Goal: Communication & Community: Ask a question

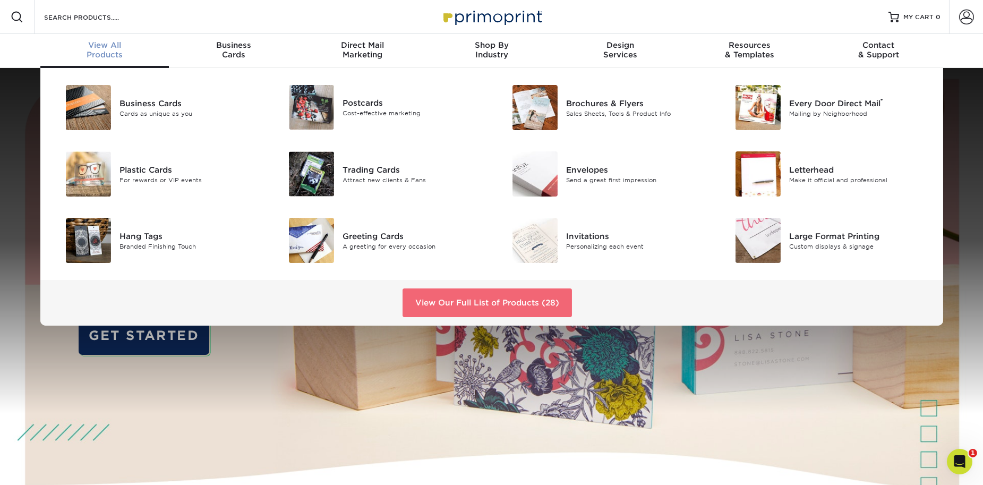
click at [490, 302] on link "View Our Full List of Products (28)" at bounding box center [486, 302] width 169 height 29
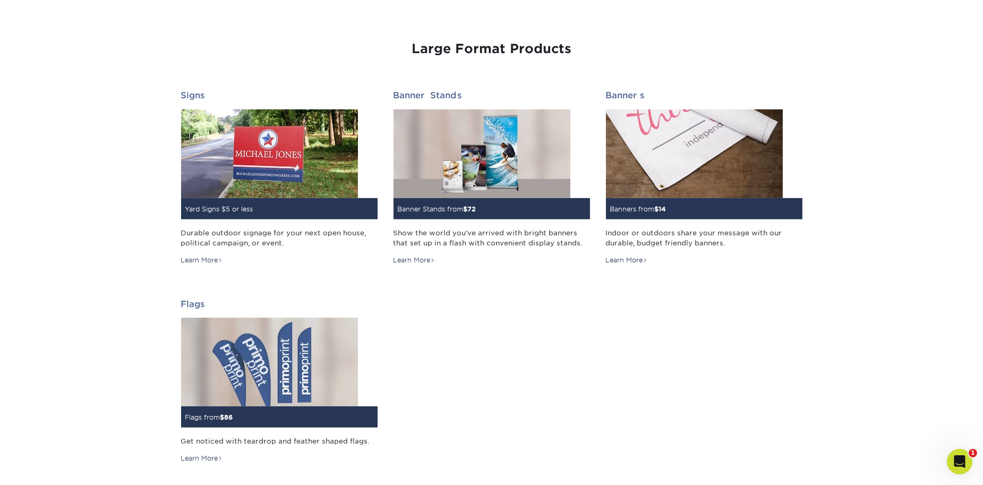
scroll to position [1356, 0]
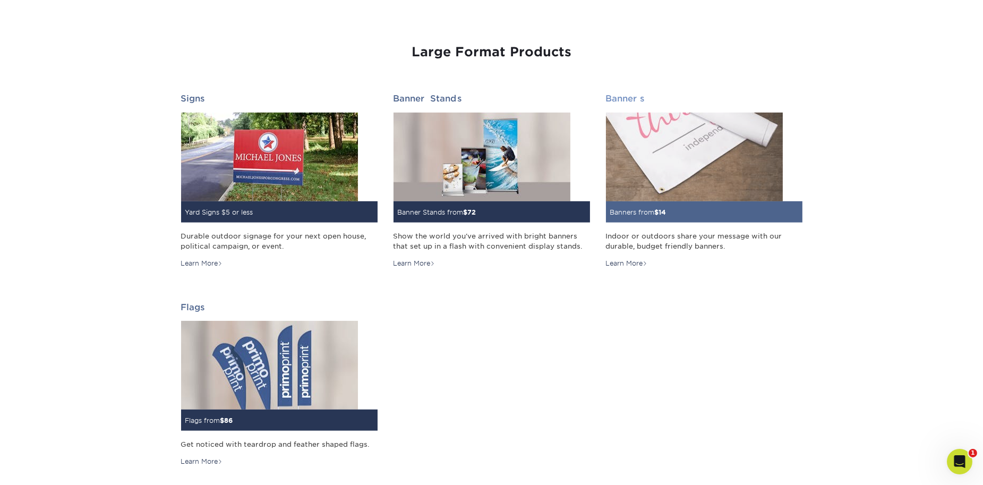
click at [681, 174] on img at bounding box center [694, 157] width 177 height 89
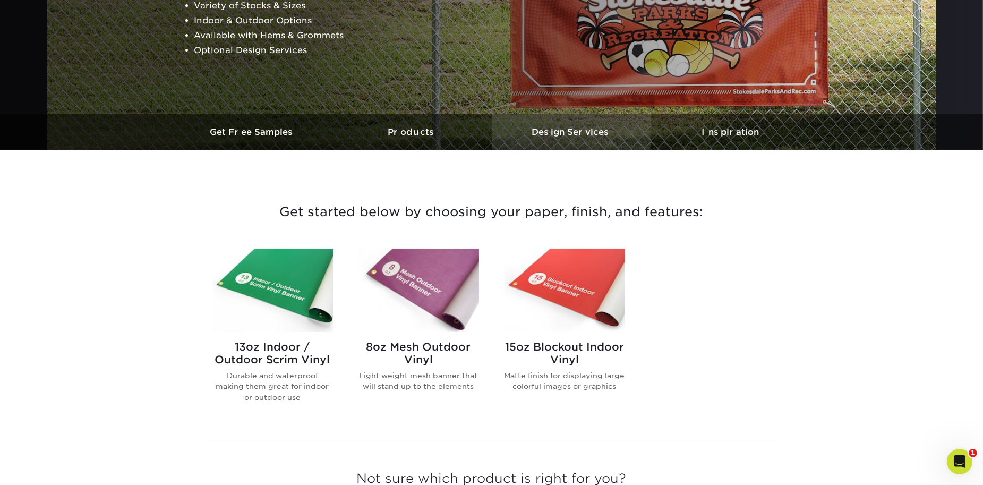
scroll to position [278, 0]
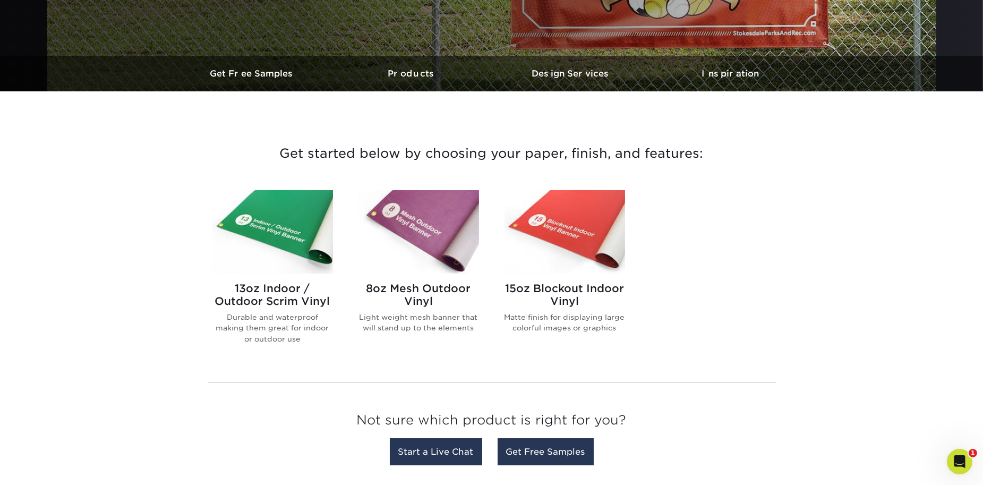
click at [565, 286] on h2 "15oz Blockout Indoor Vinyl" at bounding box center [564, 294] width 121 height 25
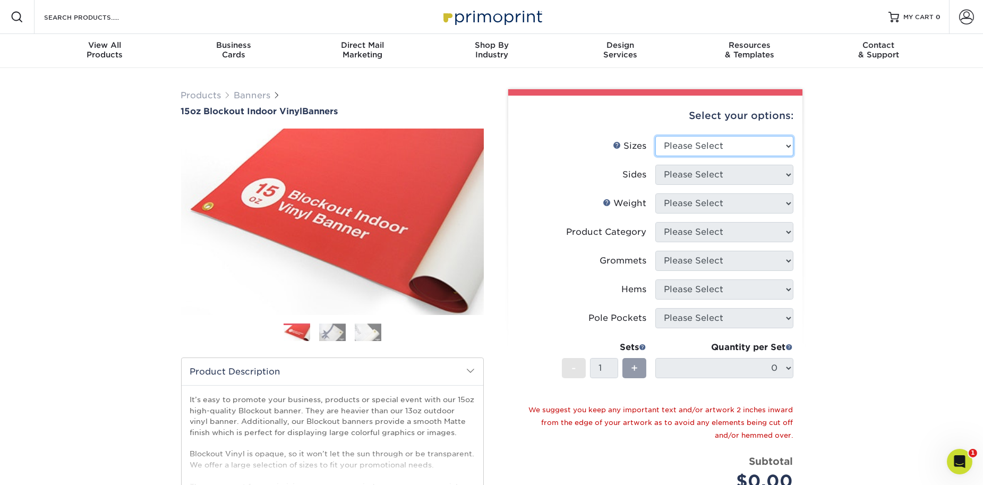
click at [786, 145] on select "Please Select 17" x 32" 18" x 24" 21" x 192" 22" x 35" 22" x 69" 24" x 36" 24" …" at bounding box center [724, 146] width 138 height 20
select select "24.00x60.00"
click at [655, 136] on select "Please Select 17" x 32" 18" x 24" 21" x 192" 22" x 35" 22" x 69" 24" x 36" 24" …" at bounding box center [724, 146] width 138 height 20
click at [783, 174] on select "Please Select Print Both Sides Print Front Only" at bounding box center [724, 175] width 138 height 20
select select "32d3c223-f82c-492b-b915-ba065a00862f"
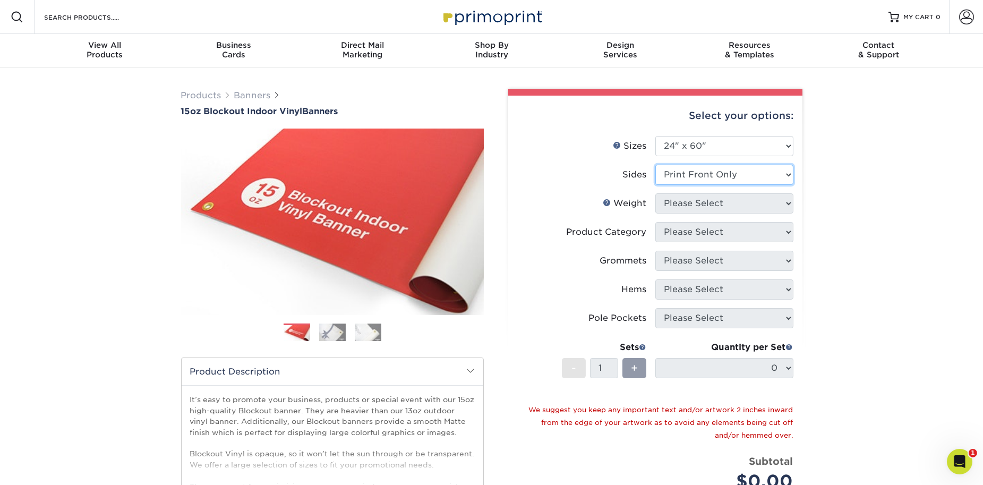
click at [655, 165] on select "Please Select Print Both Sides Print Front Only" at bounding box center [724, 175] width 138 height 20
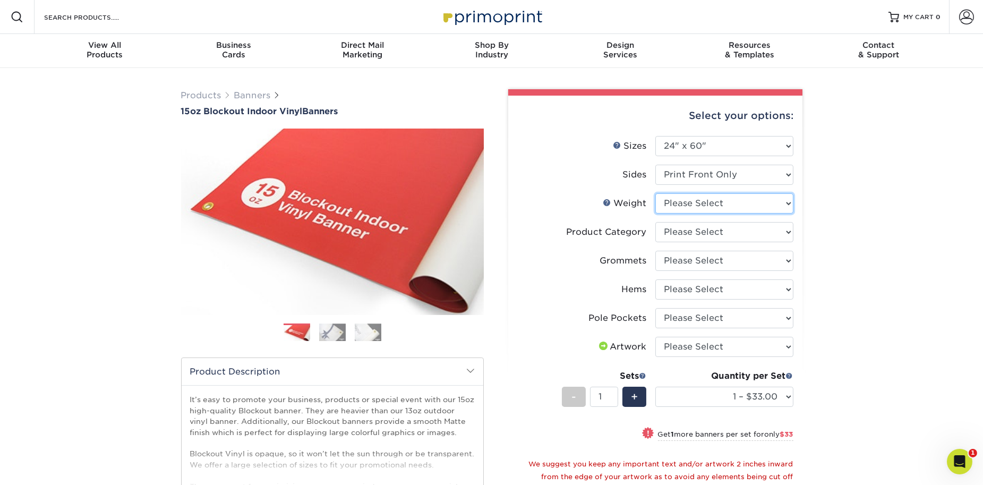
click at [779, 207] on select "Please Select 15OZBLOCKOUT" at bounding box center [724, 203] width 138 height 20
select select "15OZBLOCKOUT"
click at [655, 193] on select "Please Select 15OZBLOCKOUT" at bounding box center [724, 203] width 138 height 20
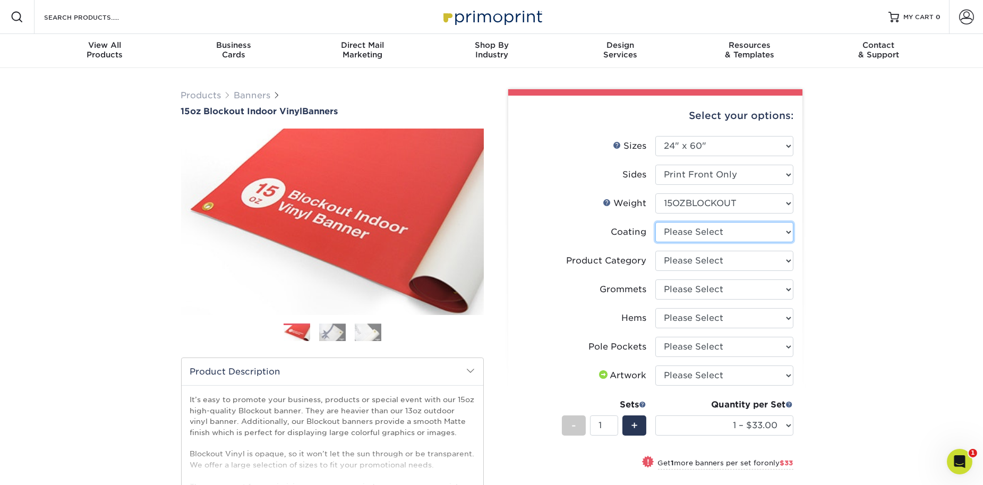
click at [772, 235] on select at bounding box center [724, 232] width 138 height 20
click at [771, 233] on select at bounding box center [724, 232] width 138 height 20
select select "3e7618de-abca-4bda-9f97-8b9129e913d8"
click at [655, 222] on select at bounding box center [724, 232] width 138 height 20
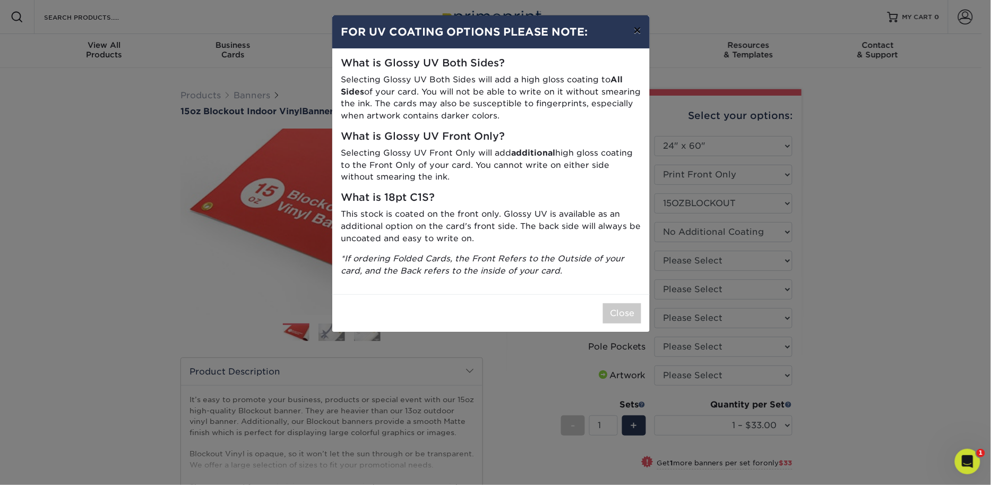
click at [637, 35] on button "×" at bounding box center [637, 30] width 24 height 30
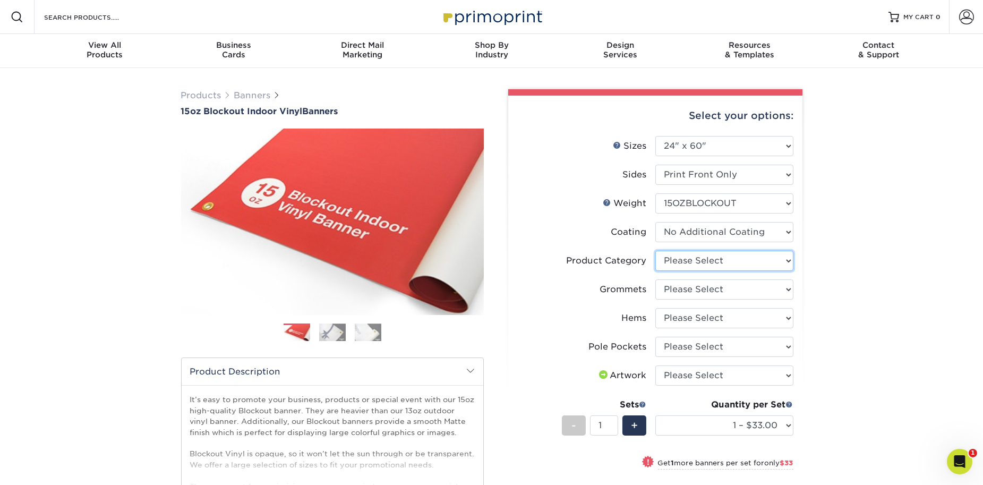
click at [786, 260] on select "Please Select 15oz Blockout Vinyl" at bounding box center [724, 261] width 138 height 20
select select "ab63990c-71be-4401-8343-b30abfa5ad7c"
click at [655, 251] on select "Please Select 15oz Blockout Vinyl" at bounding box center [724, 261] width 138 height 20
click at [786, 289] on select "Please Select No Grommets Yes, Grommet All 4 Corners Yes, Grommets Every 2 ft." at bounding box center [724, 289] width 138 height 20
select select "ce33bba6-a87b-4293-934d-6f372bdce3e6"
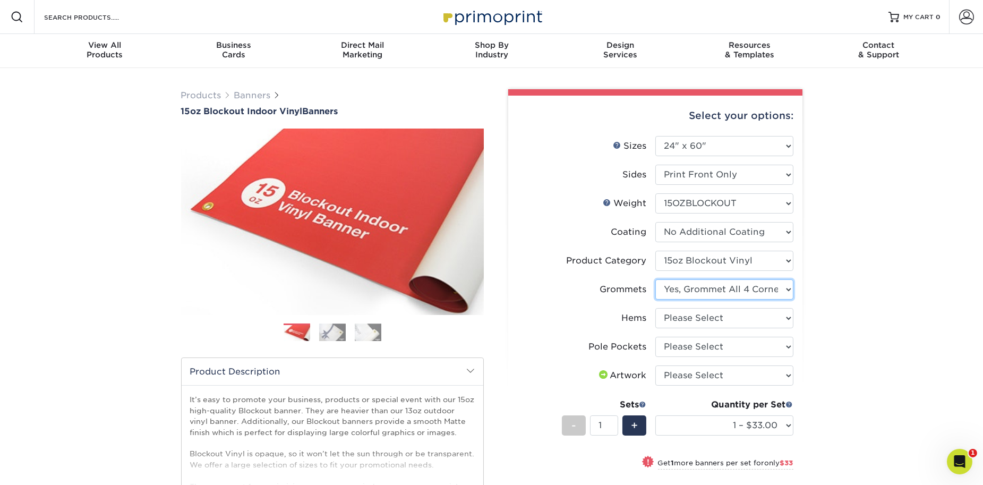
click at [655, 279] on select "Please Select No Grommets Yes, Grommet All 4 Corners Yes, Grommets Every 2 ft." at bounding box center [724, 289] width 138 height 20
click at [788, 317] on select "Please Select No Hems/Pole Pockets Yes, Hems Top and Bottom Only Yes, Hems All …" at bounding box center [724, 318] width 138 height 20
select select "4e4ebf09-664b-4b70-8385-b564872d2e90"
click at [655, 308] on select "Please Select No Hems/Pole Pockets Yes, Hems Top and Bottom Only Yes, Hems All …" at bounding box center [724, 318] width 138 height 20
click at [782, 347] on select "Please Select No Pole Pockets 2 in. Left and Right 2 in. Top and Bottom 4 in. L…" at bounding box center [724, 347] width 138 height 20
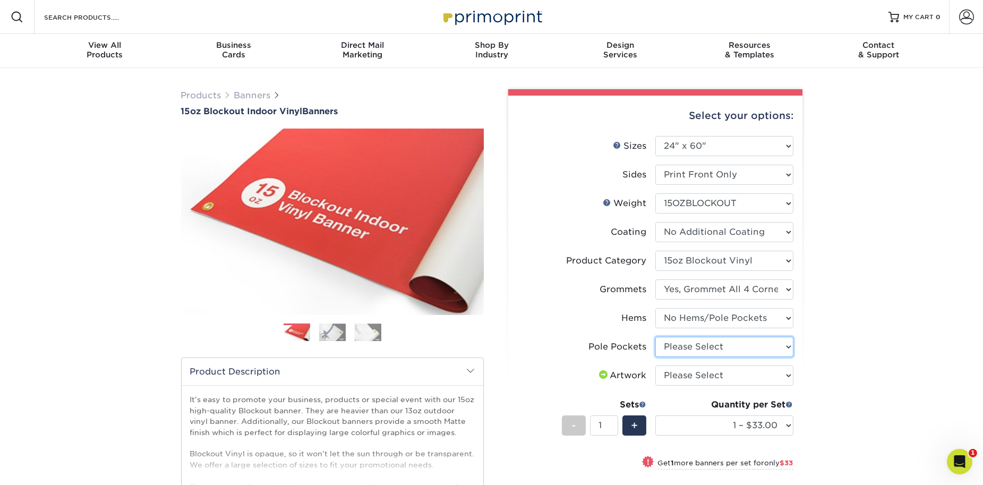
select select "462c5fe9-21e9-49a0-afb4-1c6e8664fe13"
click at [655, 337] on select "Please Select No Pole Pockets 2 in. Left and Right 2 in. Top and Bottom 4 in. L…" at bounding box center [724, 347] width 138 height 20
click at [786, 367] on select "Please Select I will upload files I need a design - $50" at bounding box center [724, 375] width 138 height 20
select select "upload"
click at [655, 365] on select "Please Select I will upload files I need a design - $50" at bounding box center [724, 375] width 138 height 20
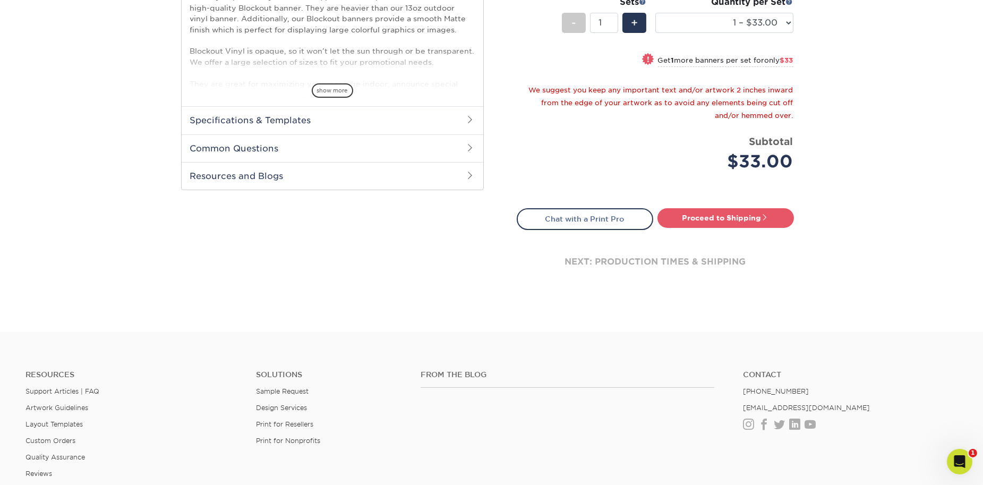
scroll to position [397, 0]
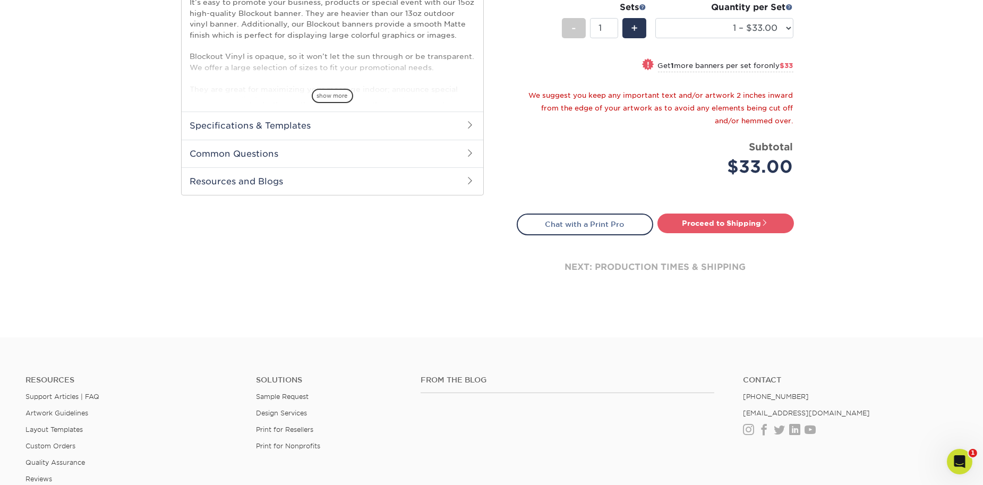
click at [471, 125] on span at bounding box center [470, 125] width 8 height 8
click at [265, 123] on h2 "Specifications & Templates" at bounding box center [333, 125] width 302 height 28
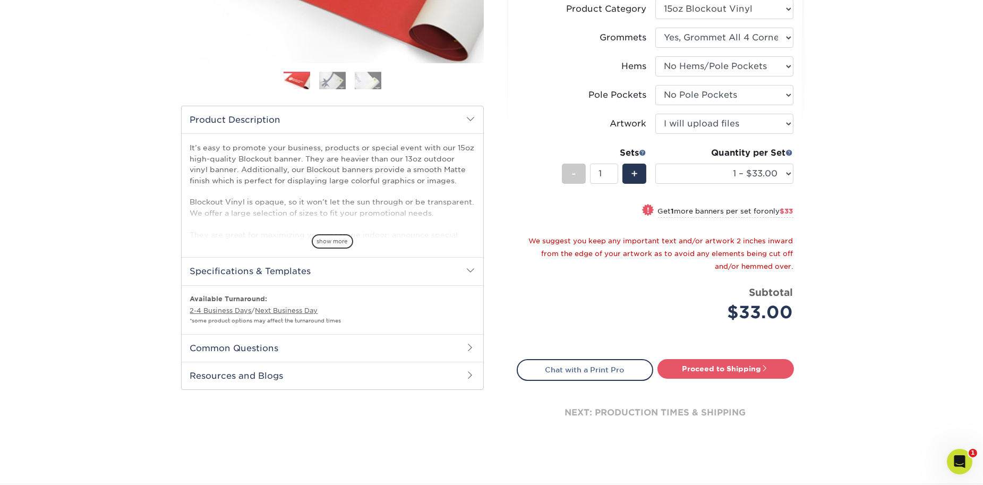
scroll to position [227, 0]
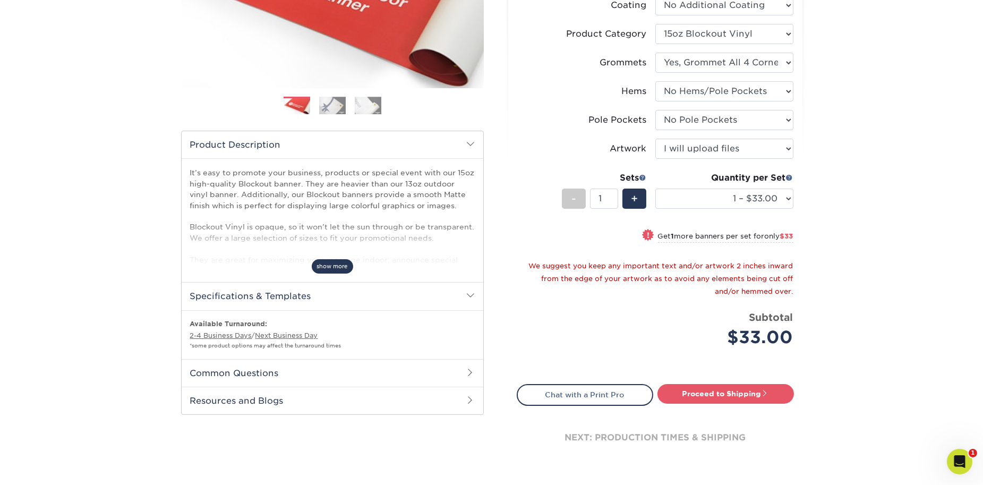
click at [344, 266] on span "show more" at bounding box center [332, 266] width 41 height 14
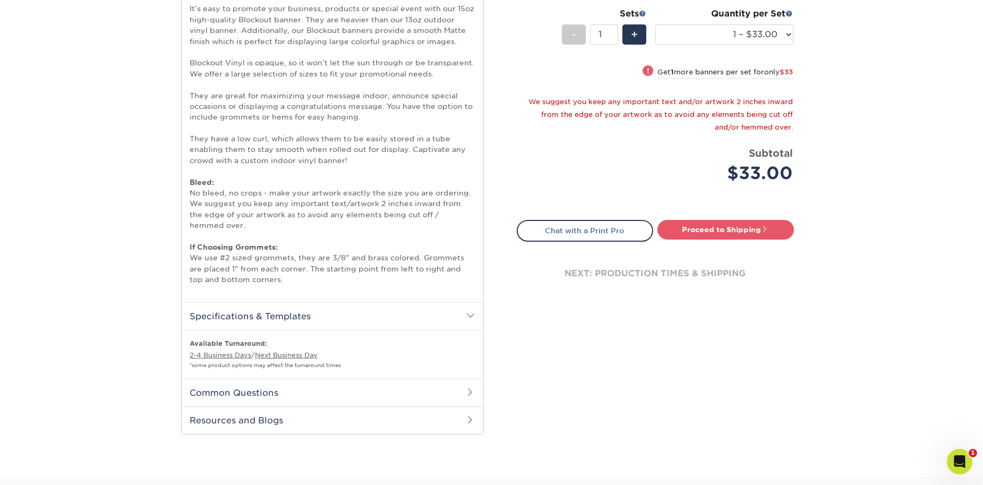
scroll to position [393, 0]
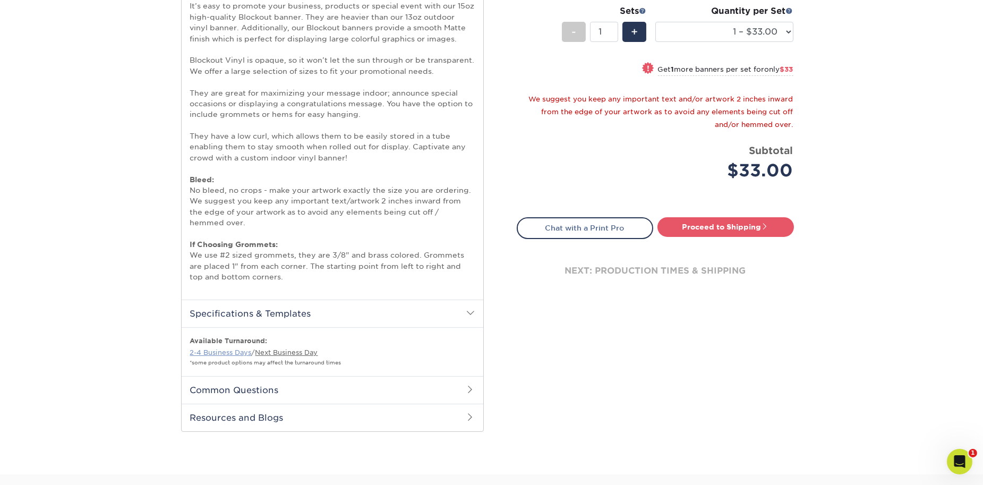
click at [227, 355] on link "2-4 Business Days" at bounding box center [221, 352] width 62 height 8
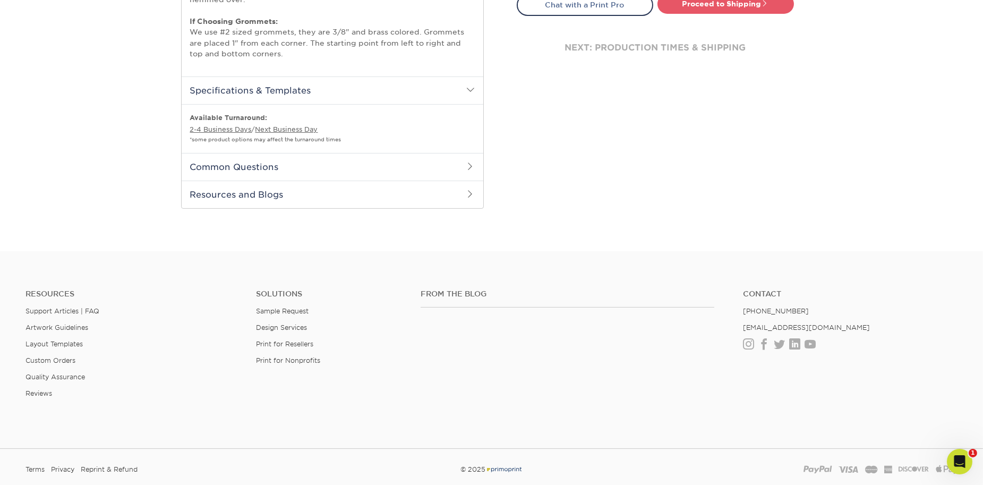
scroll to position [651, 0]
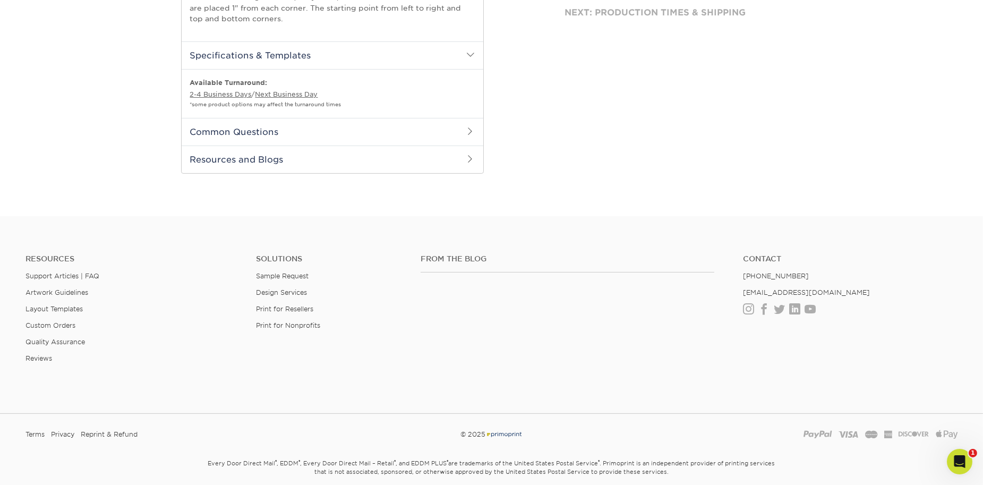
click at [466, 158] on span at bounding box center [470, 158] width 8 height 8
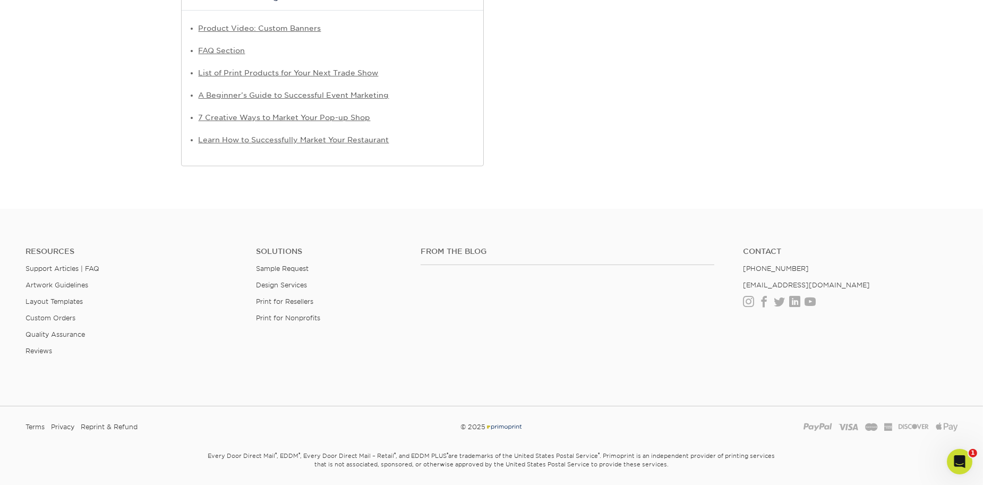
scroll to position [848, 0]
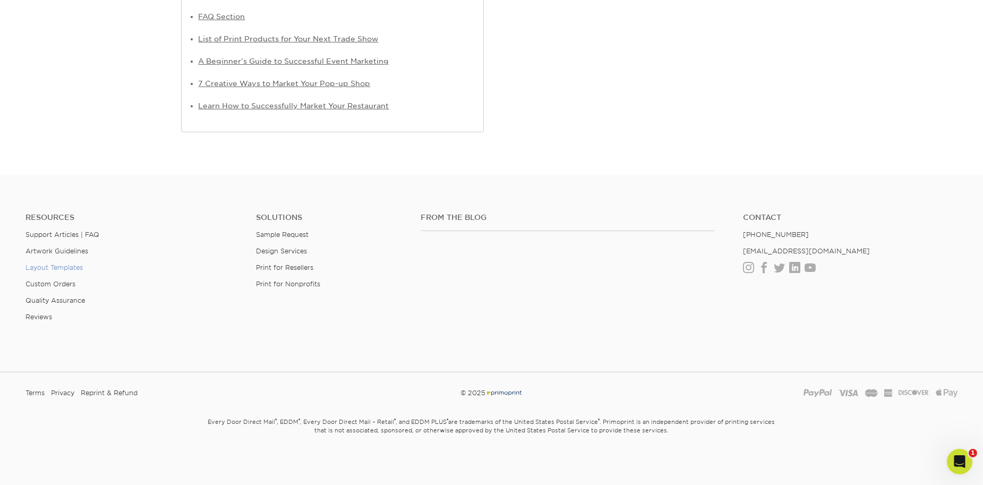
click at [49, 267] on link "Layout Templates" at bounding box center [53, 267] width 57 height 8
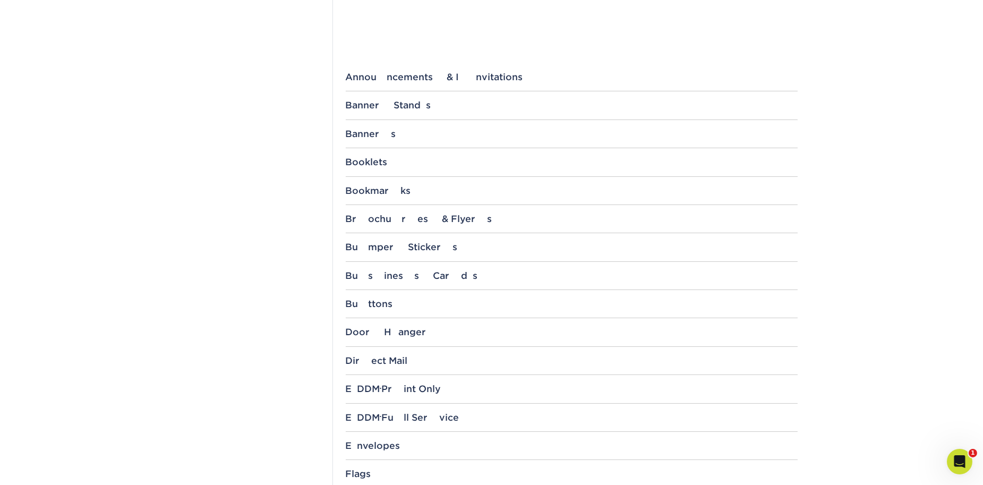
scroll to position [400, 0]
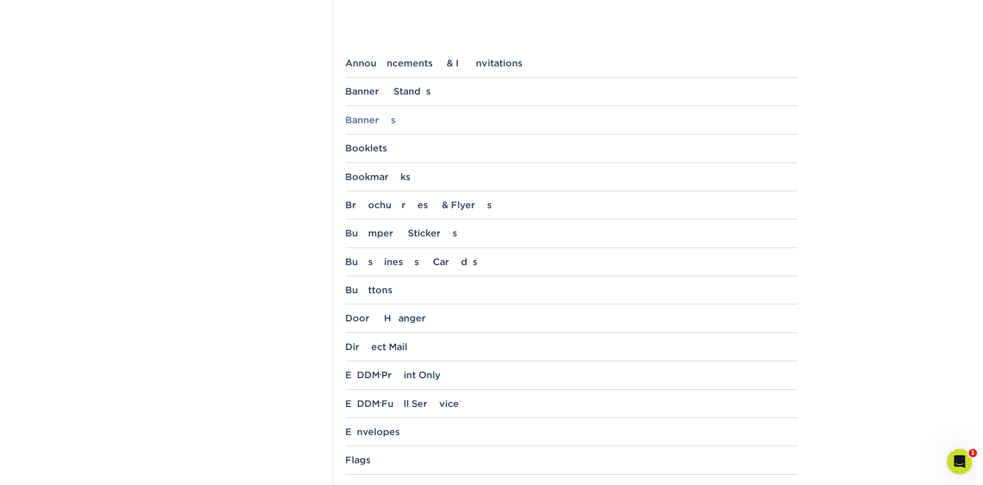
click at [383, 116] on div "Banners" at bounding box center [572, 120] width 452 height 11
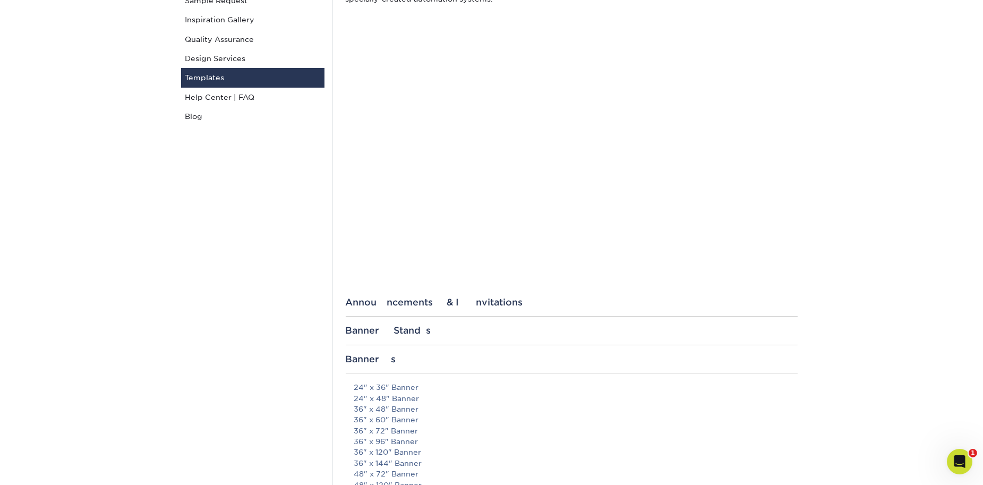
scroll to position [0, 0]
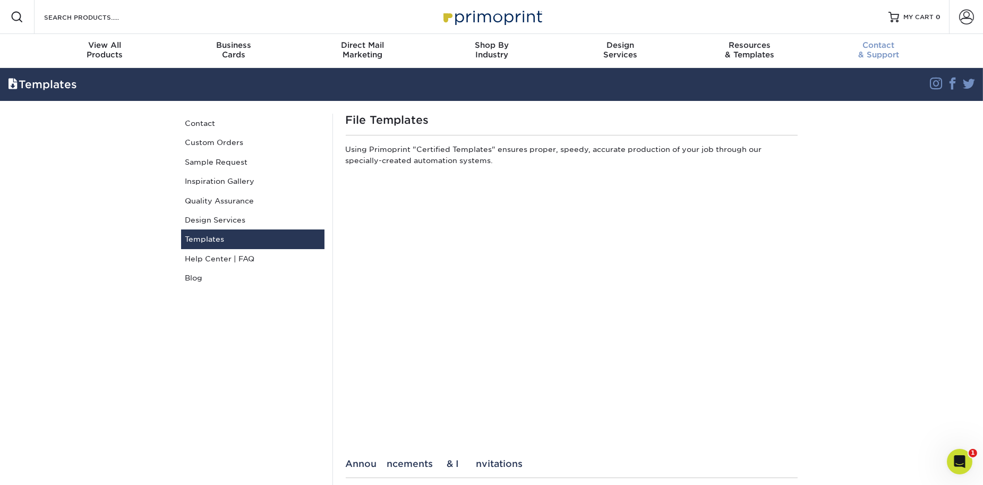
click at [882, 45] on span "Contact" at bounding box center [878, 45] width 129 height 10
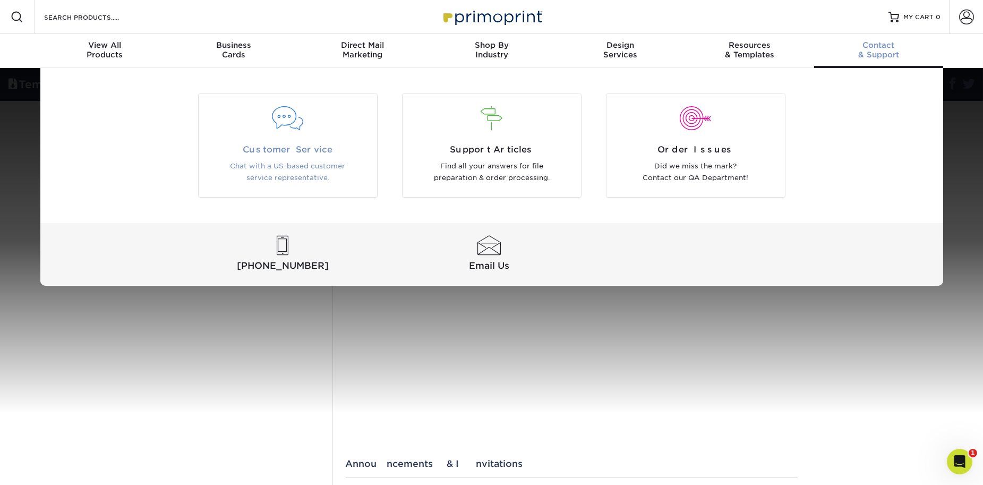
click at [298, 149] on span "Customer Service" at bounding box center [288, 149] width 162 height 13
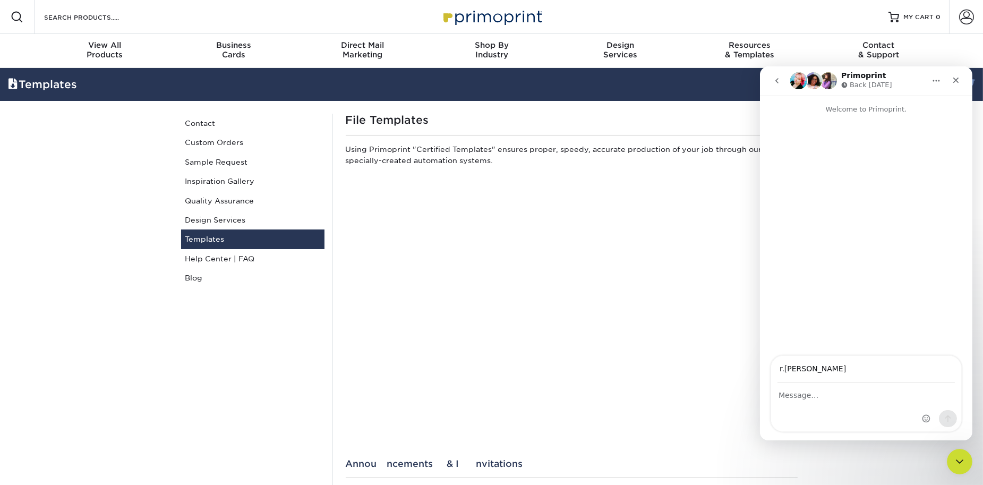
type input "[PERSON_NAME][EMAIL_ADDRESS][DOMAIN_NAME]"
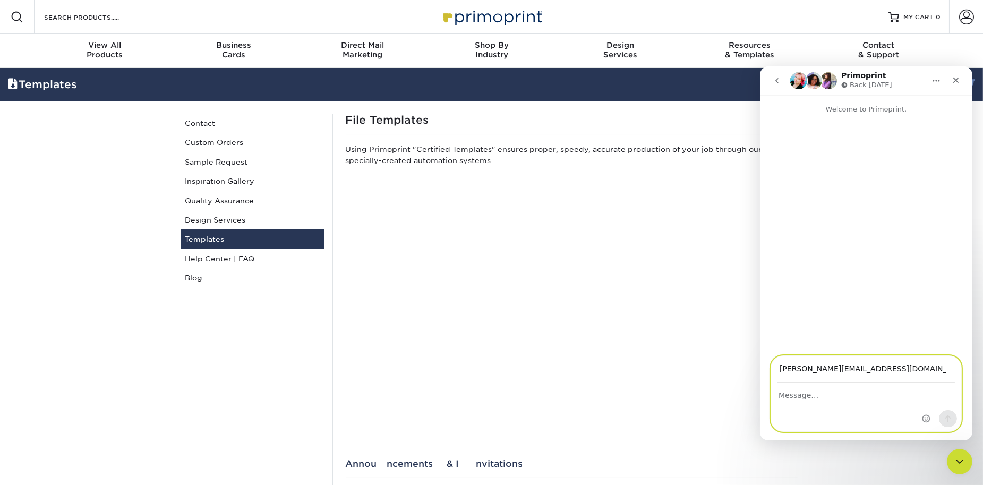
drag, startPoint x: 821, startPoint y: 400, endPoint x: 826, endPoint y: 406, distance: 6.8
click at [823, 402] on div "Intercom messenger" at bounding box center [865, 407] width 190 height 48
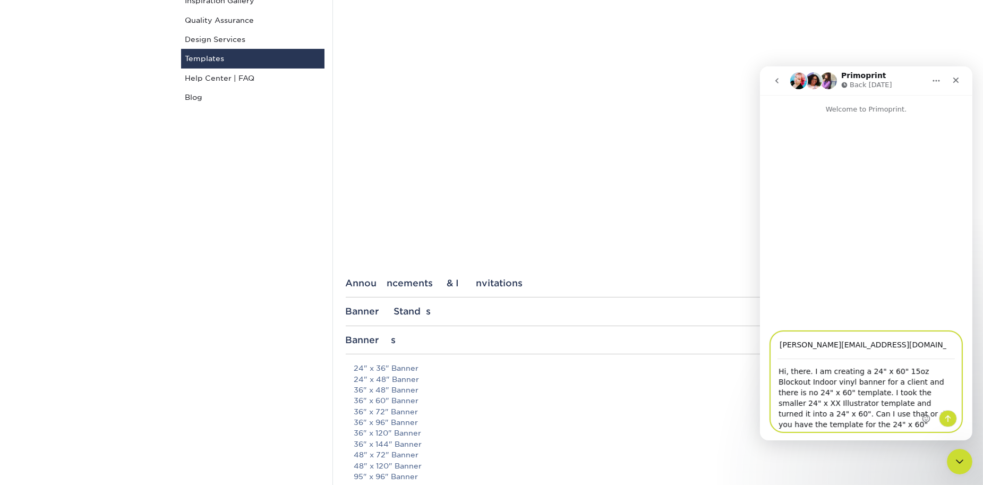
scroll to position [410, 0]
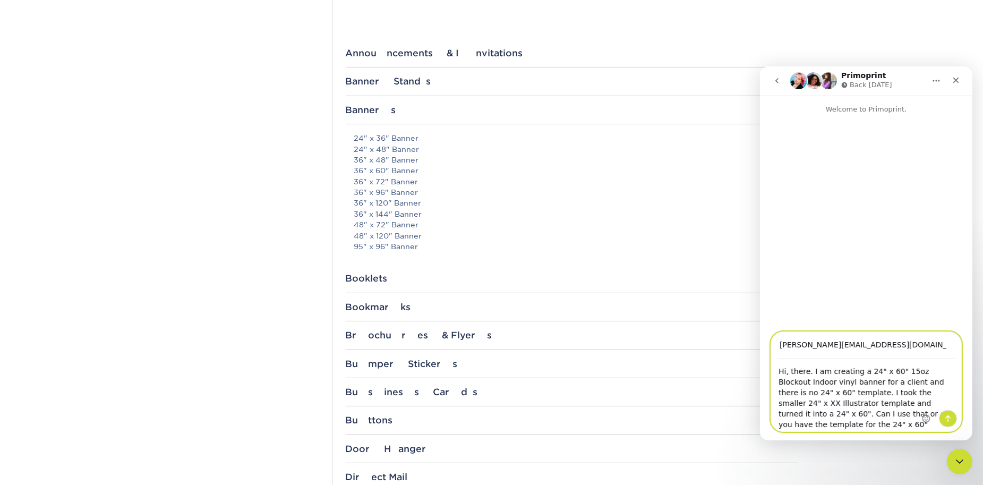
click at [911, 393] on textarea "Hi, there. I am creating a 24" x 60" 15oz Blockout Indoor vinyl banner for a cl…" at bounding box center [865, 395] width 190 height 72
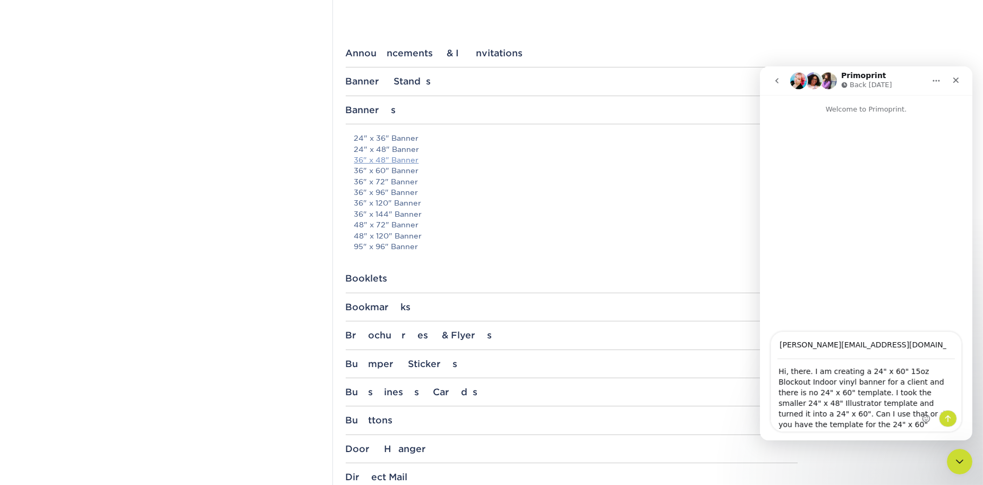
click at [397, 159] on link "36" x 48" Banner" at bounding box center [386, 160] width 65 height 8
click at [405, 149] on link "24" x 48" Banner" at bounding box center [386, 149] width 65 height 8
click at [932, 390] on div "Intercom messenger" at bounding box center [938, 381] width 43 height 99
click at [933, 391] on div "Intercom messenger" at bounding box center [938, 381] width 43 height 99
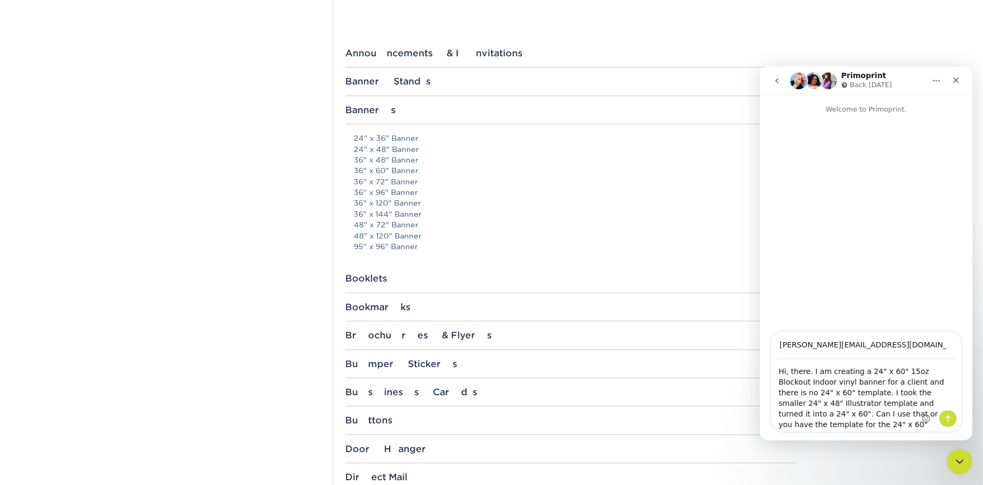
click at [933, 391] on div "Intercom messenger" at bounding box center [938, 381] width 43 height 99
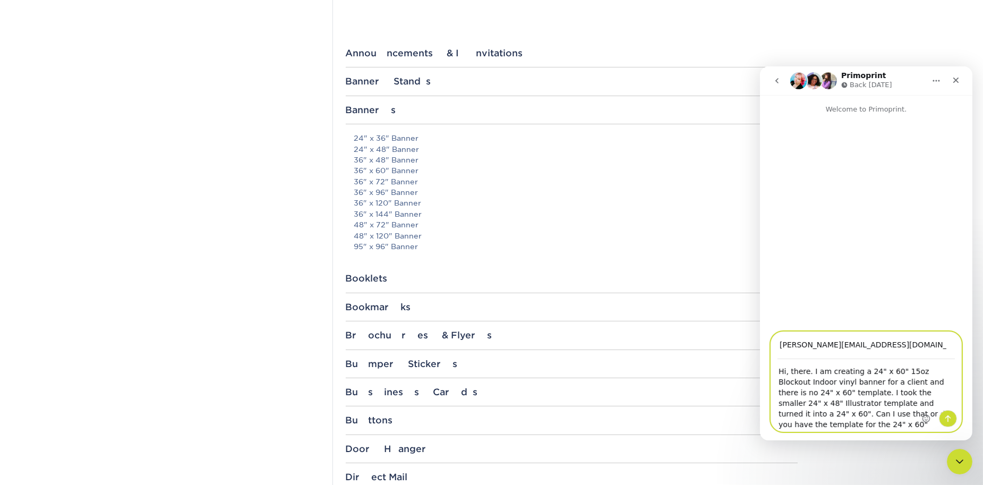
click at [907, 382] on textarea "Hi, there. I am creating a 24" x 60" 15oz Blockout Indoor vinyl banner for a cl…" at bounding box center [865, 395] width 190 height 72
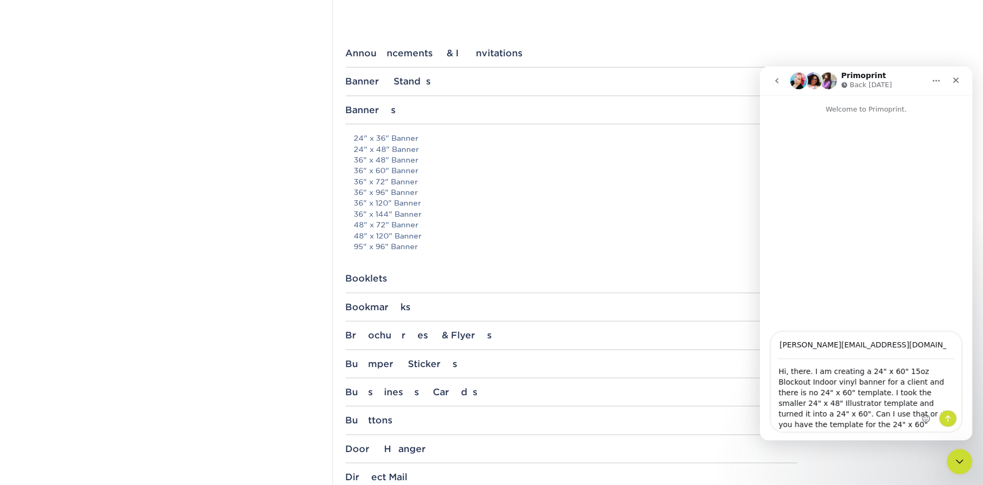
click at [931, 395] on div "Intercom messenger" at bounding box center [938, 381] width 43 height 99
drag, startPoint x: 924, startPoint y: 393, endPoint x: 949, endPoint y: 394, distance: 24.4
click at [945, 394] on div "Intercom messenger" at bounding box center [938, 381] width 43 height 99
click at [950, 390] on div "Intercom messenger" at bounding box center [938, 381] width 43 height 99
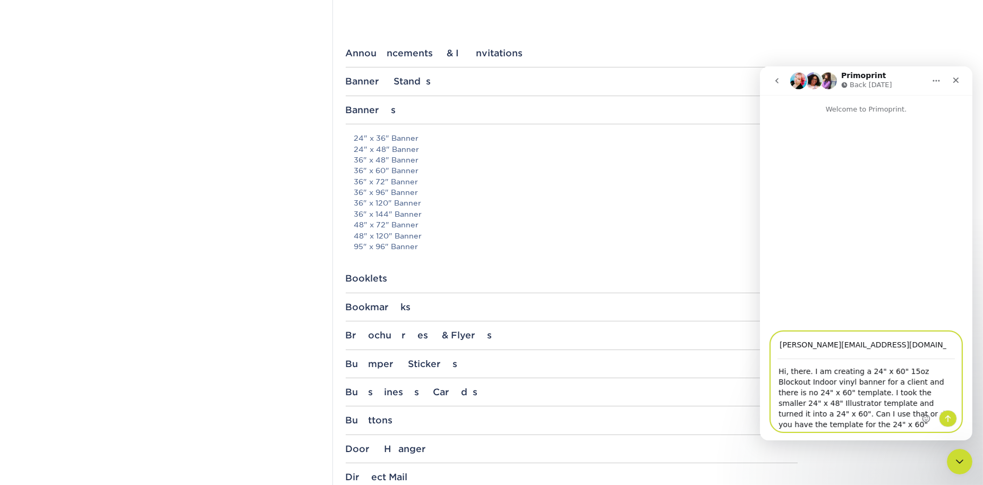
click at [890, 399] on textarea "Hi, there. I am creating a 24" x 60" 15oz Blockout Indoor vinyl banner for a cl…" at bounding box center [865, 395] width 190 height 72
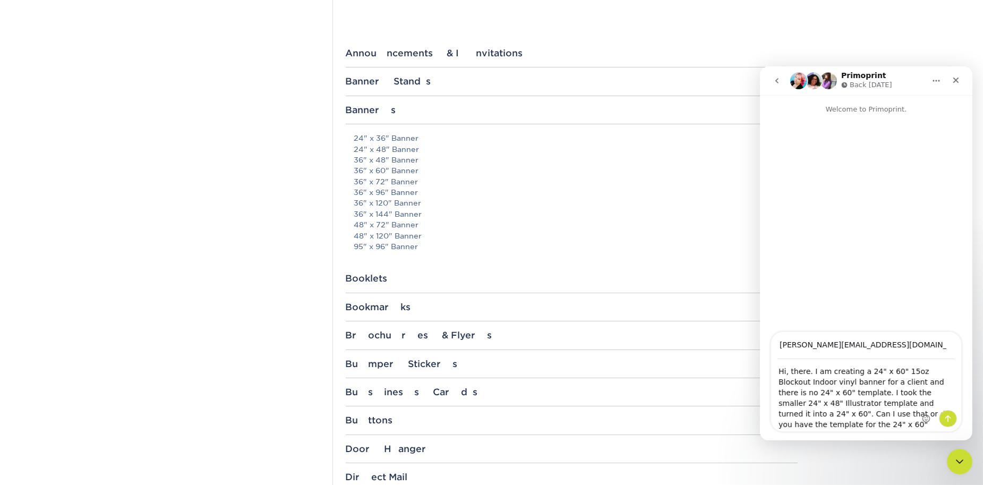
click at [922, 394] on div "Intercom messenger" at bounding box center [938, 381] width 43 height 99
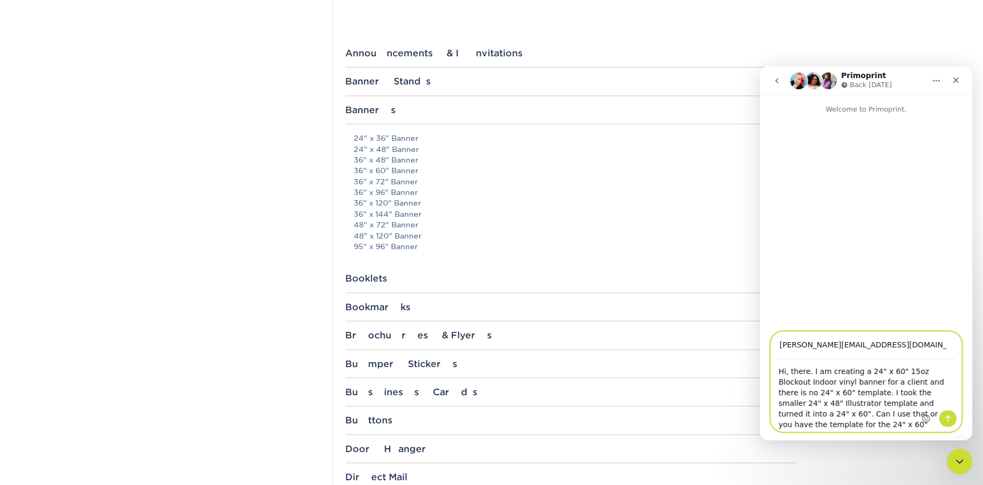
click at [875, 402] on textarea "Hi, there. I am creating a 24" x 60" 15oz Blockout Indoor vinyl banner for a cl…" at bounding box center [865, 395] width 190 height 72
click at [858, 425] on textarea "Hi, there. I am creating a 24" x 60" 15oz Blockout Indoor vinyl banner for a cl…" at bounding box center [865, 395] width 190 height 71
click at [908, 402] on textarea "Hi, there. I am creating a 24" x 60" 15oz Blockout Indoor vinyl banner for a cl…" at bounding box center [865, 395] width 190 height 72
type textarea "Hi, there. I am creating a 24" x 60" 15oz Blockout Indoor vinyl banner for a cl…"
click at [945, 420] on icon "Send a message…" at bounding box center [947, 418] width 8 height 8
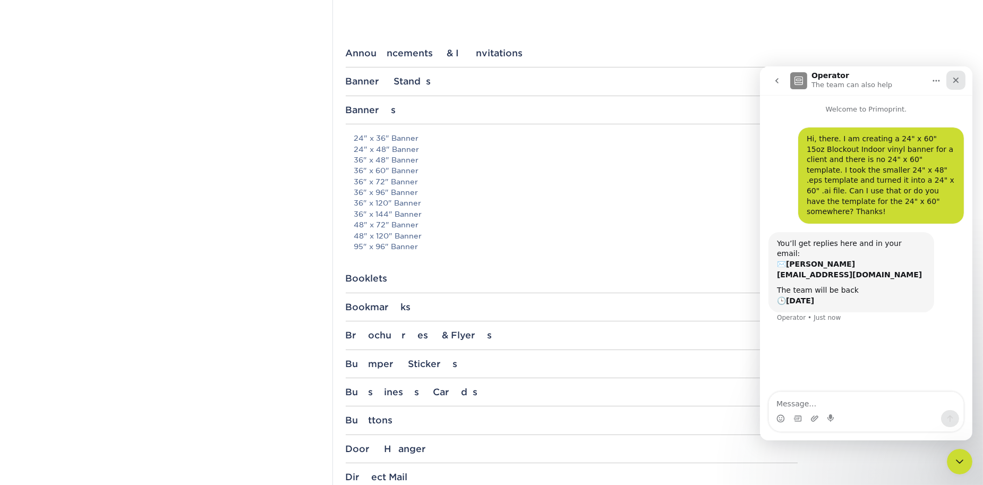
click at [955, 81] on icon "Close" at bounding box center [955, 80] width 8 height 8
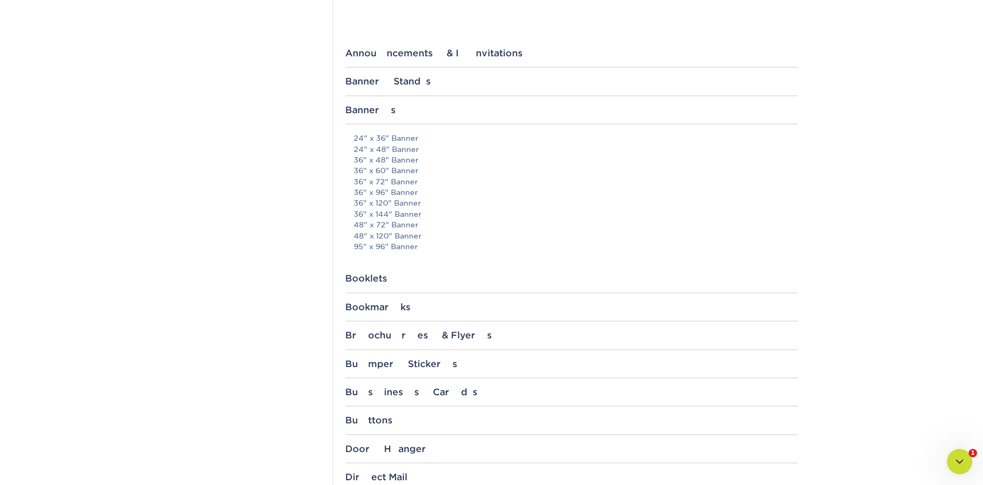
scroll to position [0, 0]
